Goal: Information Seeking & Learning: Learn about a topic

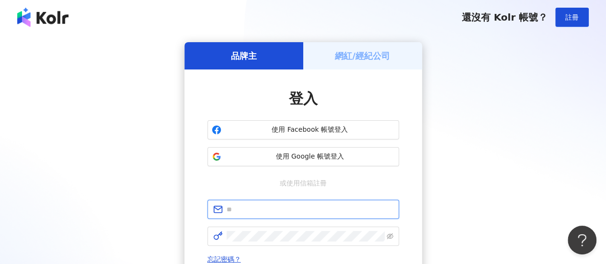
drag, startPoint x: 255, startPoint y: 211, endPoint x: 260, endPoint y: 209, distance: 5.6
click at [255, 211] on input "text" at bounding box center [309, 209] width 167 height 11
drag, startPoint x: 266, startPoint y: 206, endPoint x: 273, endPoint y: 207, distance: 7.7
click at [266, 206] on input "text" at bounding box center [309, 209] width 167 height 11
type input "**********"
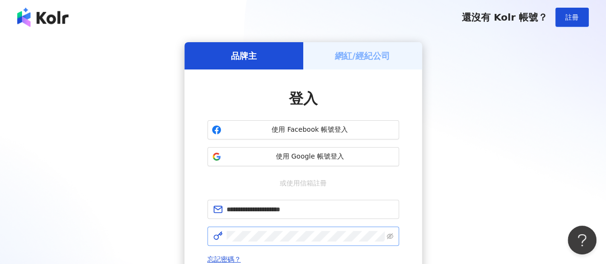
click at [302, 227] on span at bounding box center [303, 235] width 192 height 19
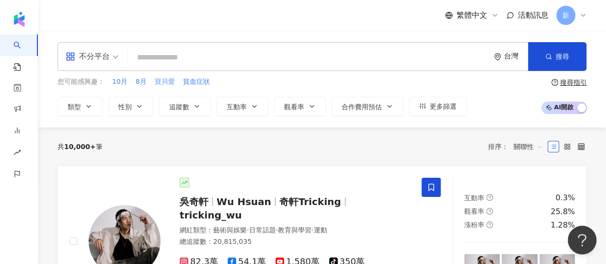
click at [161, 82] on span "寶貝愛" at bounding box center [165, 82] width 20 height 10
type input "***"
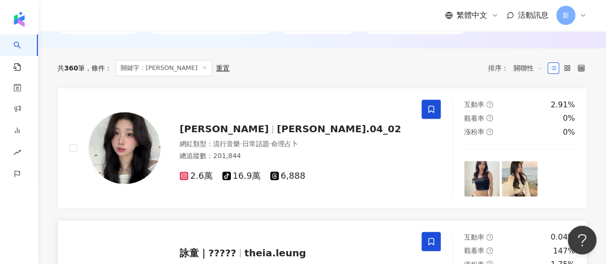
scroll to position [239, 0]
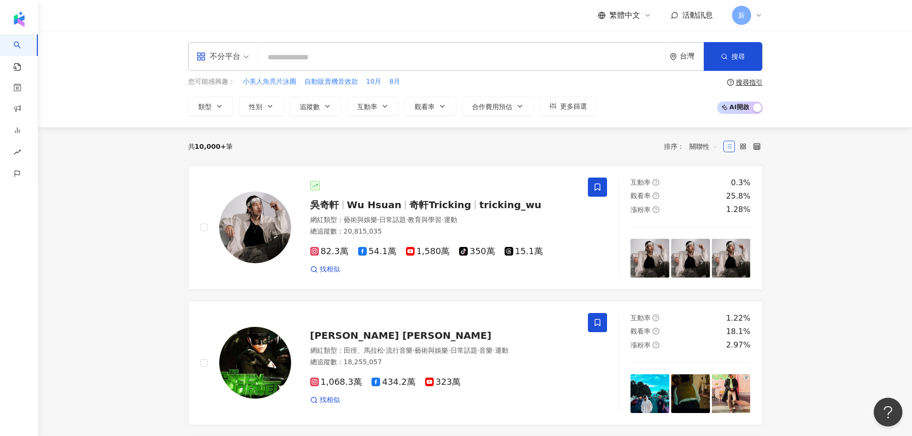
click at [301, 58] on input "search" at bounding box center [461, 57] width 399 height 18
click at [249, 59] on div "不分平台" at bounding box center [222, 57] width 63 height 28
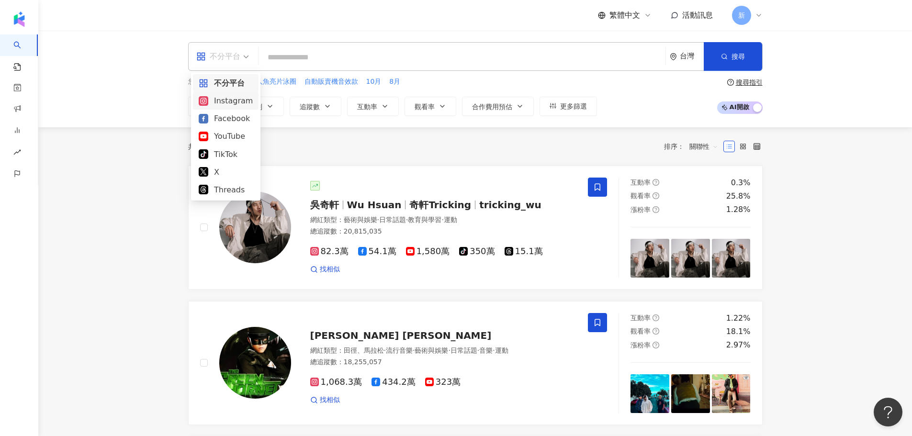
click at [226, 100] on div "Instagram" at bounding box center [226, 101] width 54 height 12
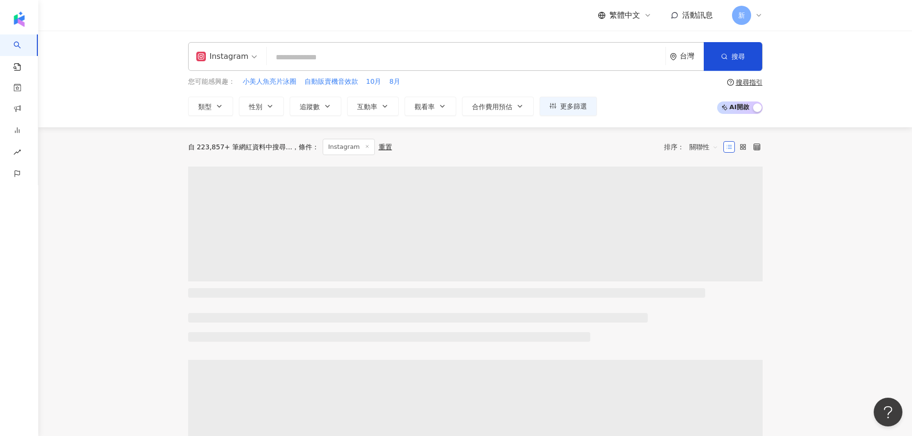
click at [338, 55] on input "search" at bounding box center [466, 57] width 391 height 18
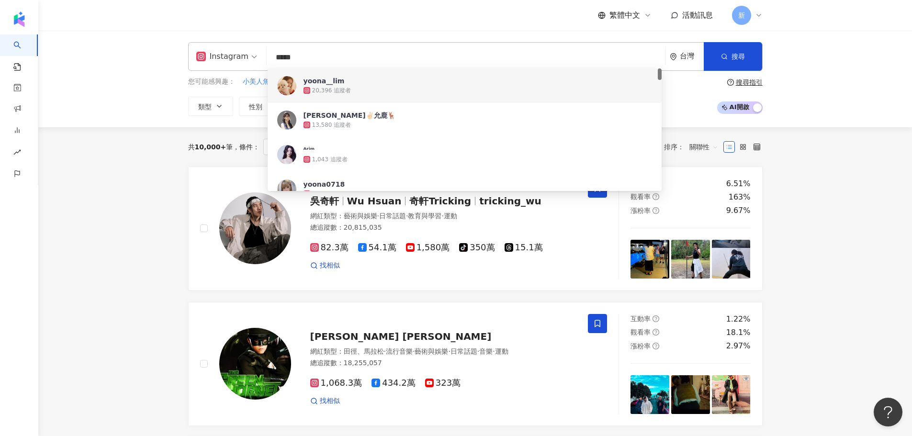
drag, startPoint x: 285, startPoint y: 55, endPoint x: 276, endPoint y: 56, distance: 9.6
click at [276, 56] on input "*****" at bounding box center [466, 57] width 391 height 18
type input "*"
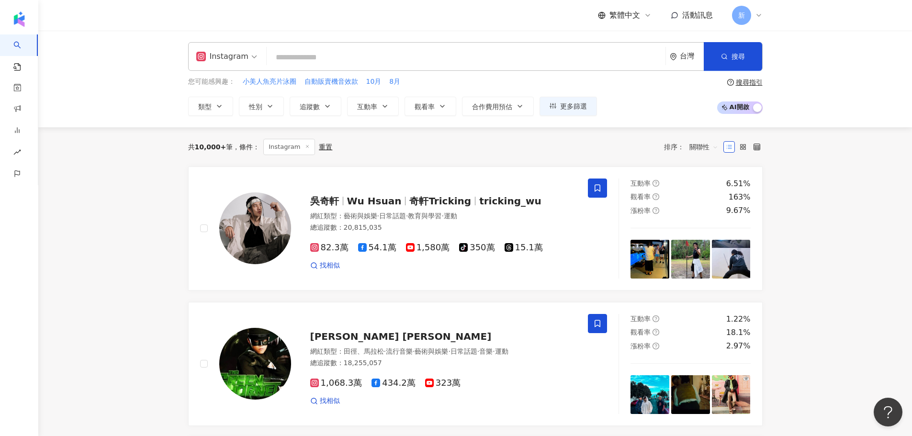
paste input "**********"
type input "**********"
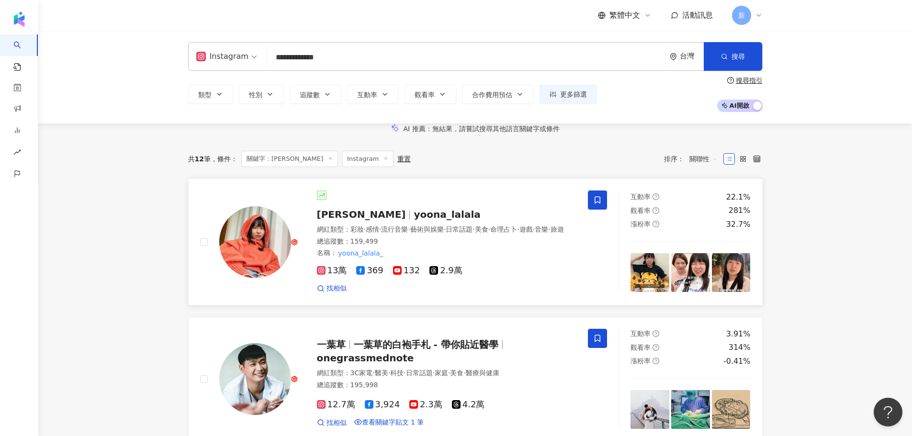
click at [437, 233] on span "藝術與娛樂" at bounding box center [427, 230] width 34 height 8
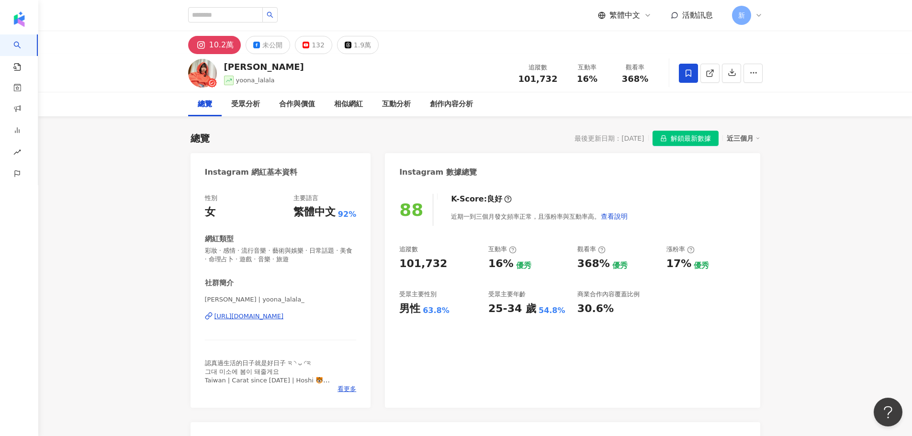
drag, startPoint x: 119, startPoint y: 178, endPoint x: 500, endPoint y: 136, distance: 383.5
click at [500, 136] on div "總覽 最後更新日期：2025/9/10 解鎖最新數據 近三個月" at bounding box center [476, 138] width 570 height 15
click at [703, 145] on span "解鎖最新數據" at bounding box center [691, 138] width 40 height 15
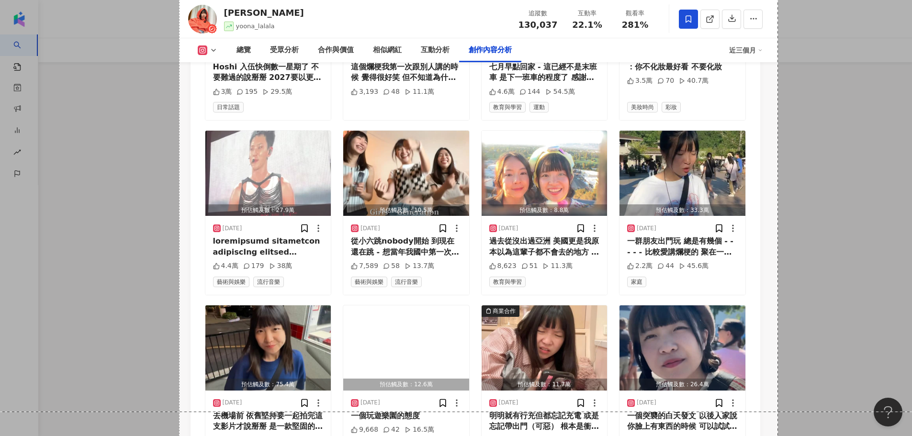
scroll to position [3348, 0]
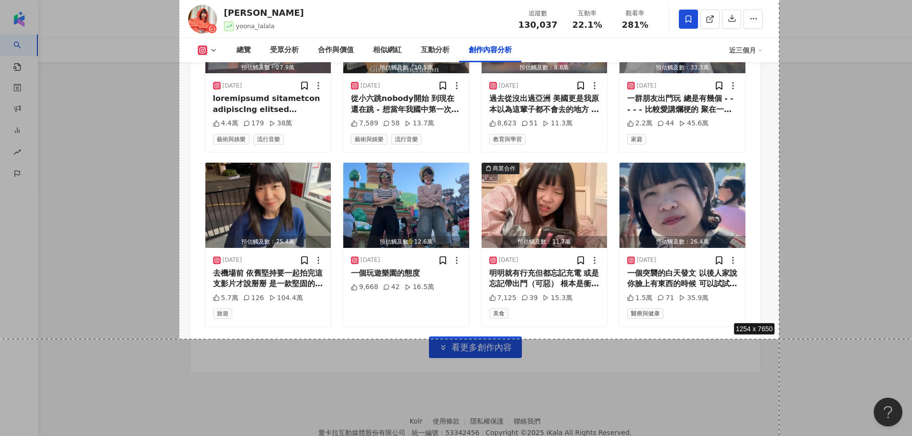
drag, startPoint x: 179, startPoint y: 25, endPoint x: 780, endPoint y: 339, distance: 677.6
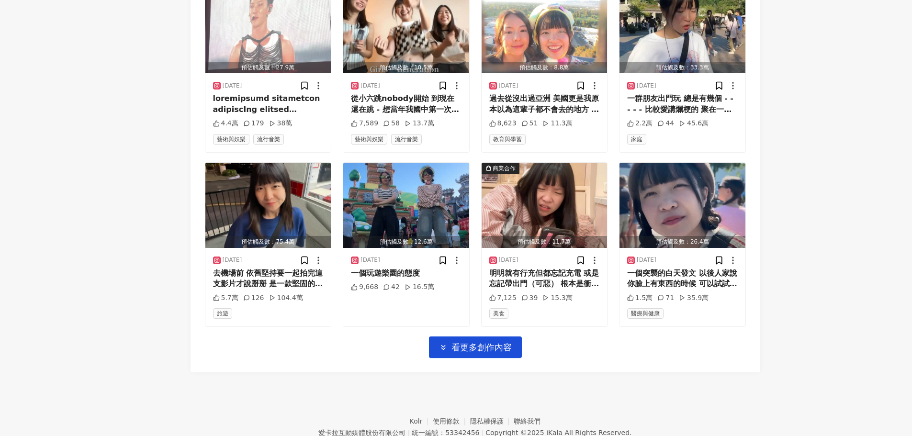
scroll to position [0, 0]
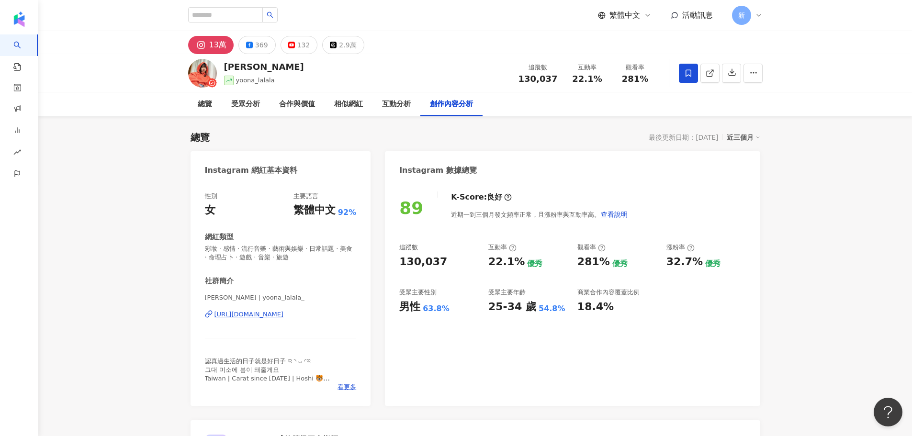
click at [634, 254] on div "觀看率 281% 優秀" at bounding box center [616, 256] width 79 height 26
drag, startPoint x: 627, startPoint y: 273, endPoint x: 189, endPoint y: 285, distance: 438.3
click at [391, 245] on div "89 K-Score : 良好 近期一到三個月發文頻率正常，且漲粉率與互動率高。 查看說明 追蹤數 130,037 互動率 22.1% 優秀 觀看率 281%…" at bounding box center [572, 294] width 375 height 224
copy div "追蹤數 130,037 互動率 22.1% 優秀 觀看率 281% 優秀"
